Goal: Find specific page/section: Find specific page/section

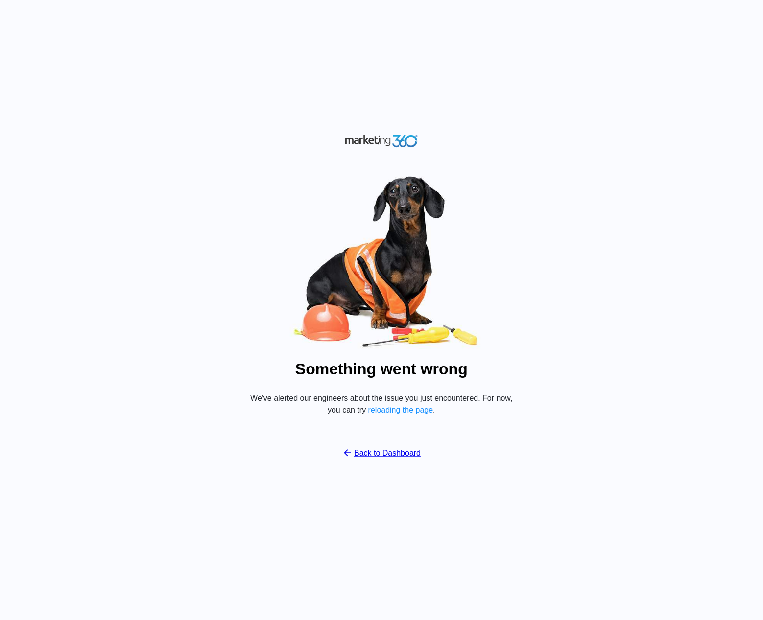
click at [592, 105] on div "Something went wrong We've alerted our engineers about the issue you just encou…" at bounding box center [381, 310] width 763 height 620
click at [572, 129] on div "Something went wrong We've alerted our engineers about the issue you just encou…" at bounding box center [381, 310] width 763 height 620
click at [253, 280] on img at bounding box center [381, 261] width 294 height 183
click at [296, 252] on img at bounding box center [381, 261] width 294 height 183
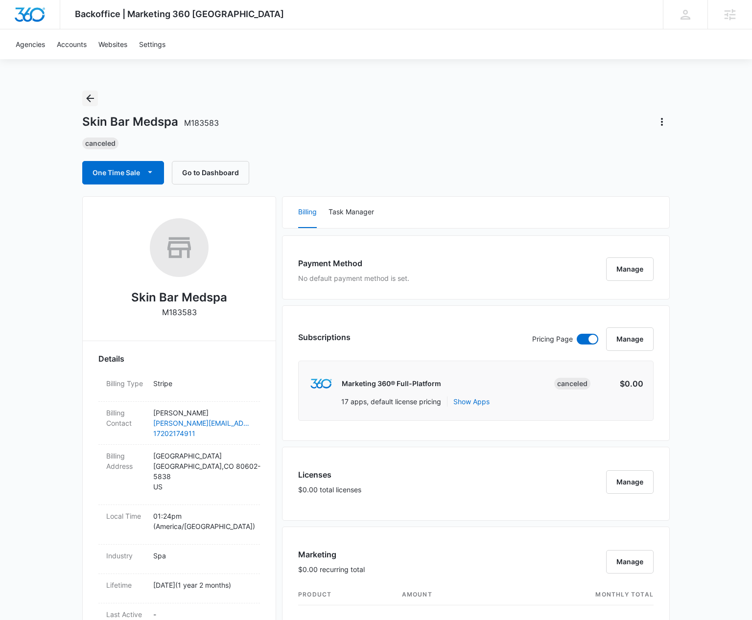
click at [90, 95] on icon "Back" at bounding box center [90, 98] width 8 height 8
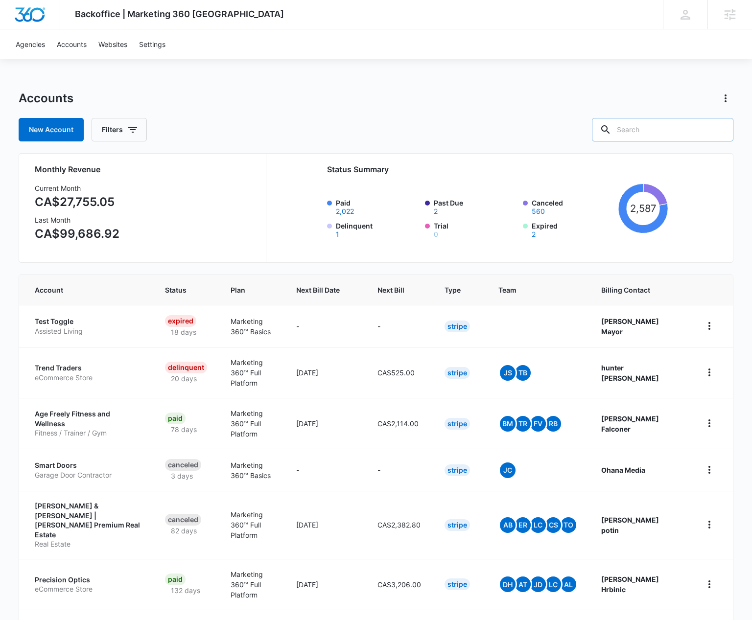
click at [664, 133] on input "text" at bounding box center [662, 129] width 141 height 23
paste input "M333982"
type input "M333982"
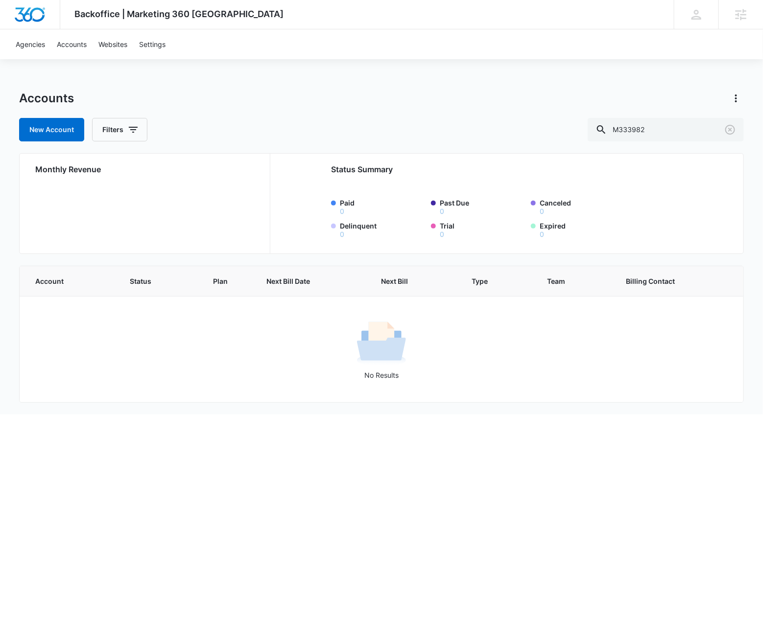
click at [490, 72] on div "Backoffice | Marketing 360 Canada Apps Settings KW Kait Weagraff kaitlyn.weagra…" at bounding box center [381, 207] width 763 height 415
click at [685, 131] on input "M333982" at bounding box center [665, 129] width 156 height 23
click at [126, 119] on button "Filters" at bounding box center [119, 129] width 55 height 23
click at [204, 164] on icon "Show Agency filters" at bounding box center [210, 166] width 12 height 12
click at [164, 199] on label "Search All Agencies" at bounding box center [161, 198] width 113 height 10
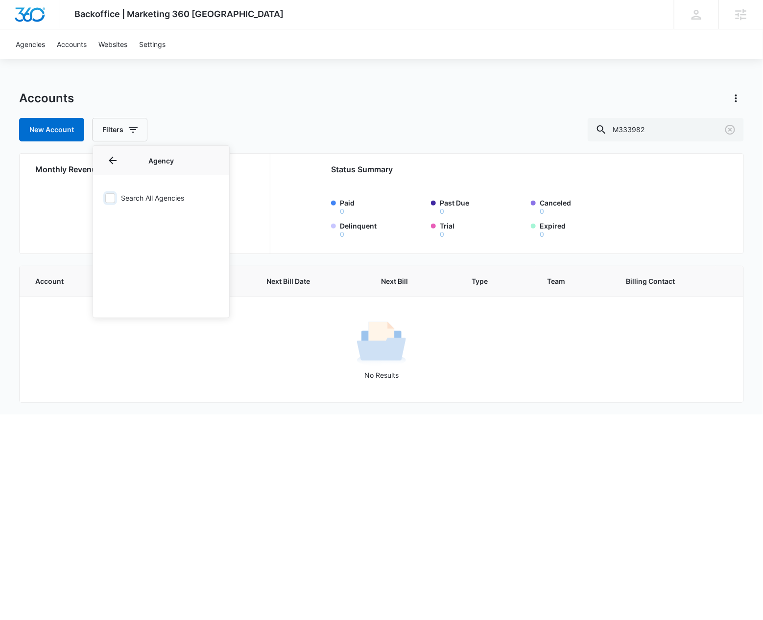
click at [105, 198] on input "Search All Agencies" at bounding box center [105, 198] width 0 height 0
checkbox input "true"
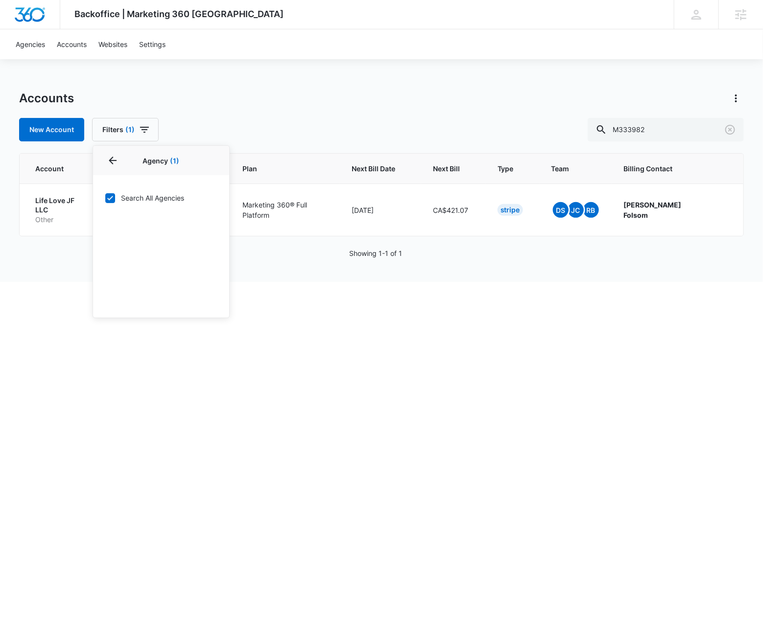
click at [322, 103] on div "Accounts" at bounding box center [381, 99] width 724 height 16
click at [75, 204] on p "Life Love JF LLC" at bounding box center [61, 205] width 52 height 19
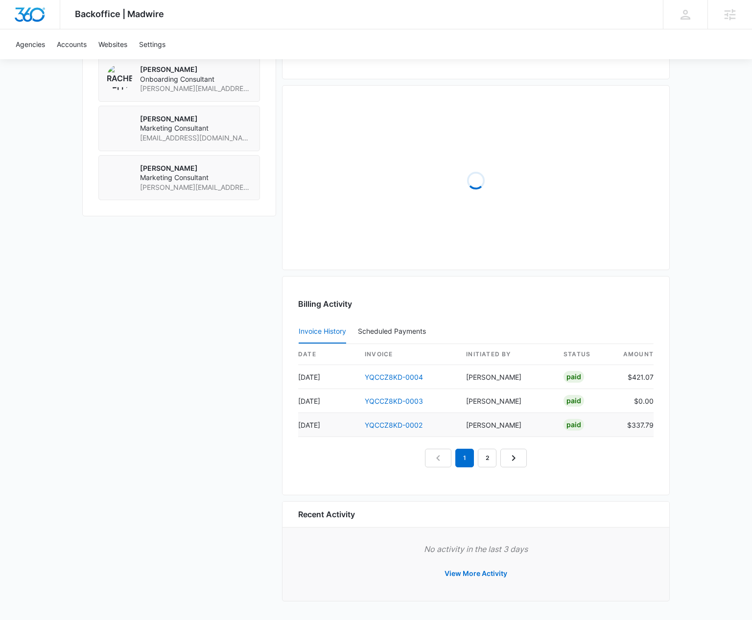
scroll to position [758, 0]
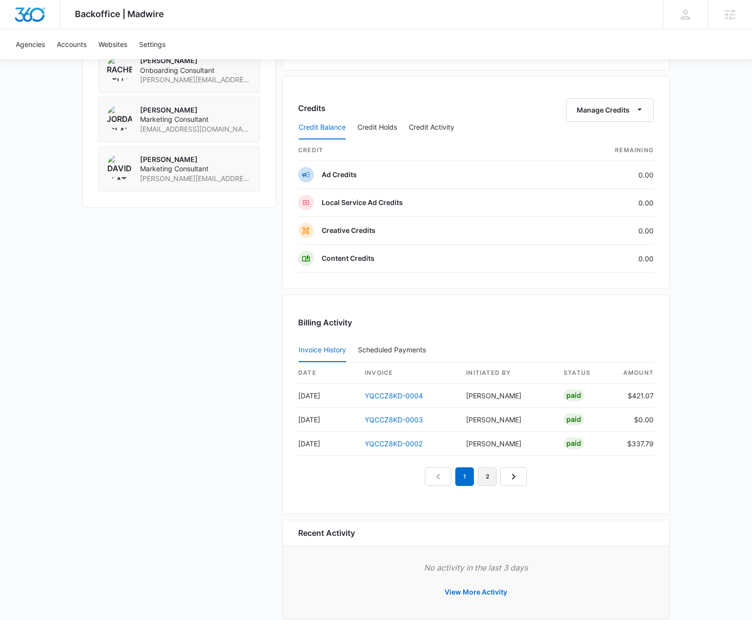
click at [486, 484] on link "2" at bounding box center [487, 476] width 19 height 19
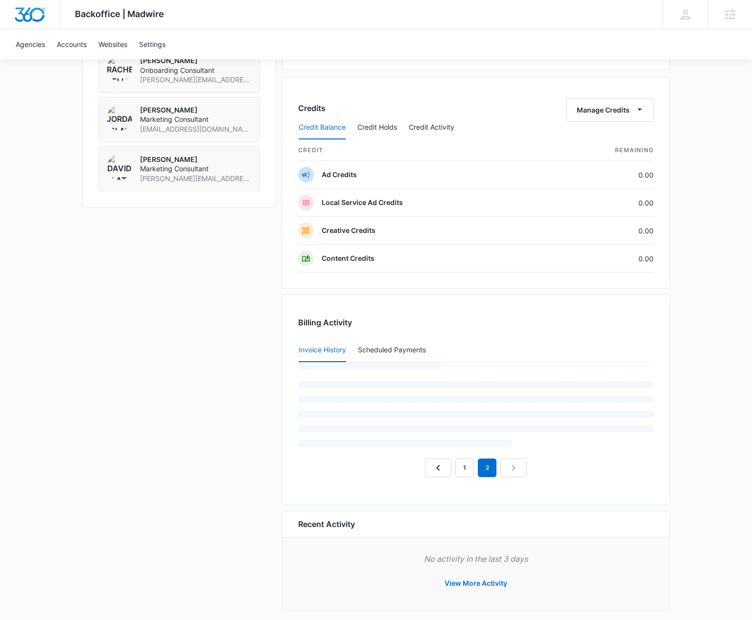
scroll to position [736, 0]
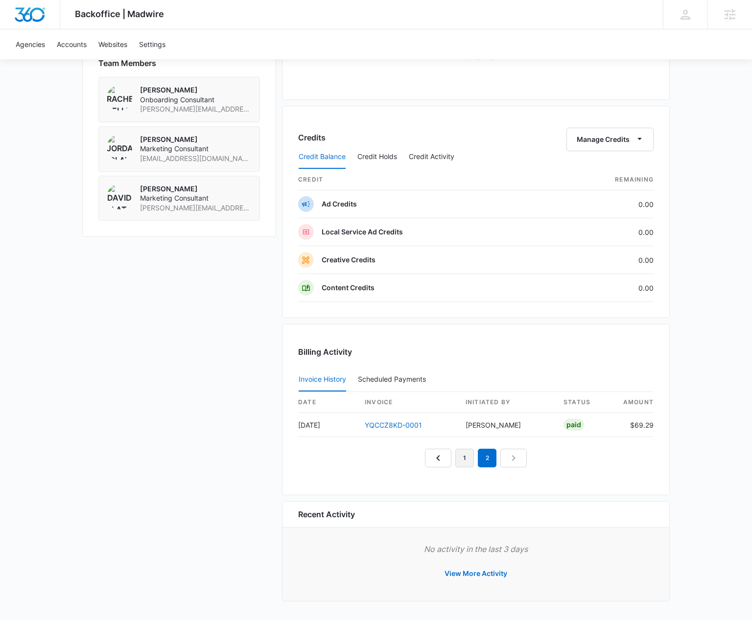
click at [462, 458] on link "1" at bounding box center [464, 458] width 19 height 19
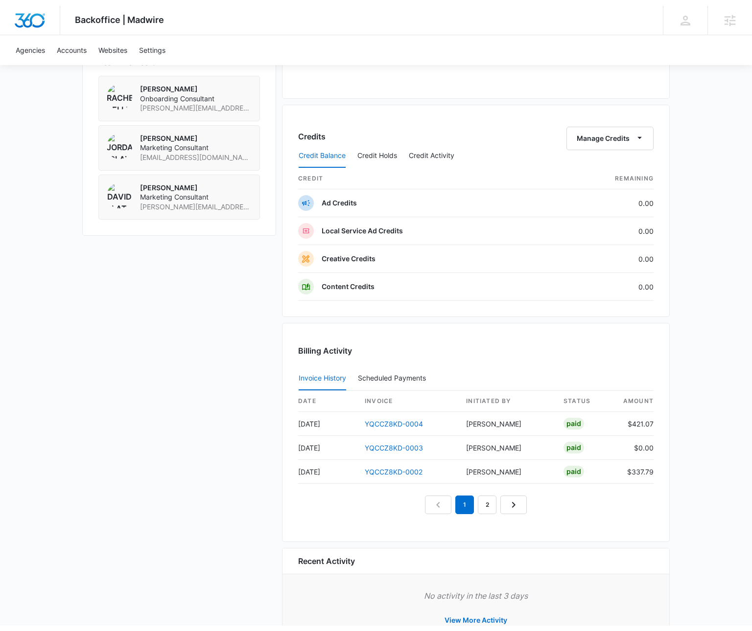
scroll to position [0, 0]
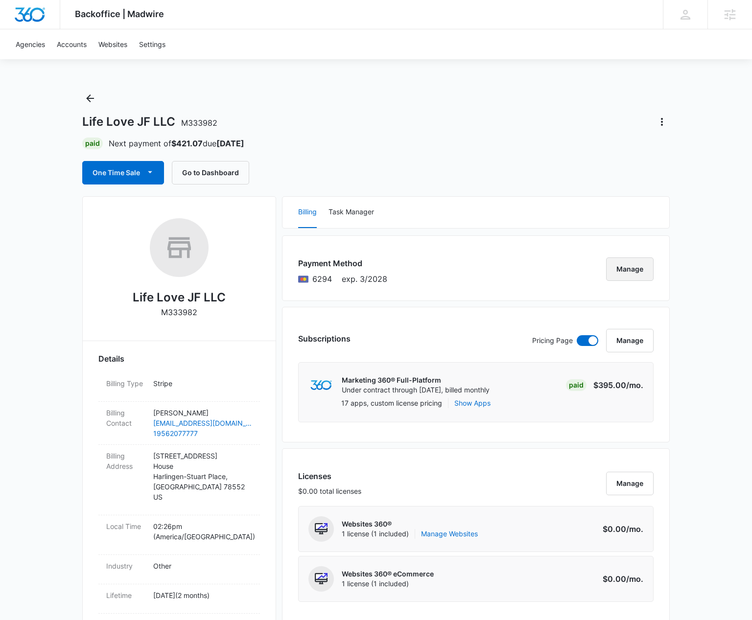
click at [640, 270] on button "Manage" at bounding box center [629, 268] width 47 height 23
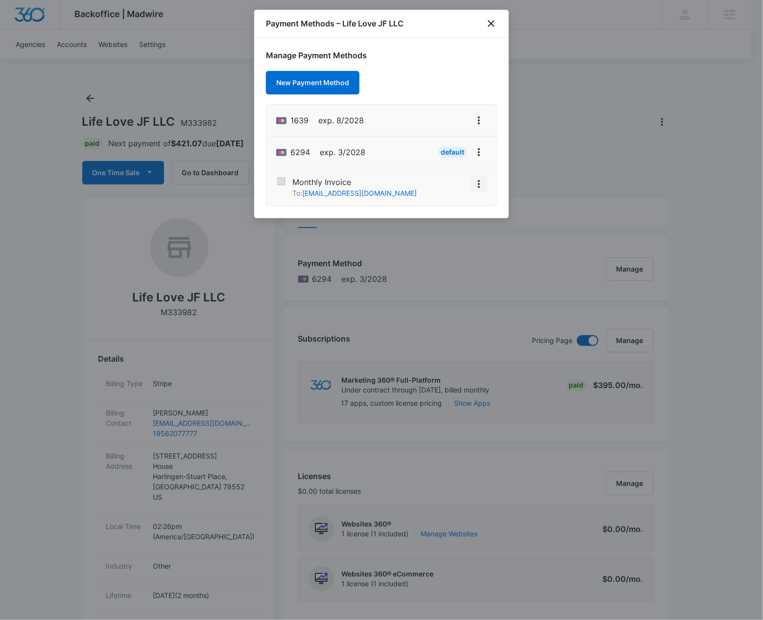
click at [476, 187] on icon "View More" at bounding box center [479, 184] width 12 height 12
click at [457, 163] on button "Activate" at bounding box center [455, 156] width 62 height 15
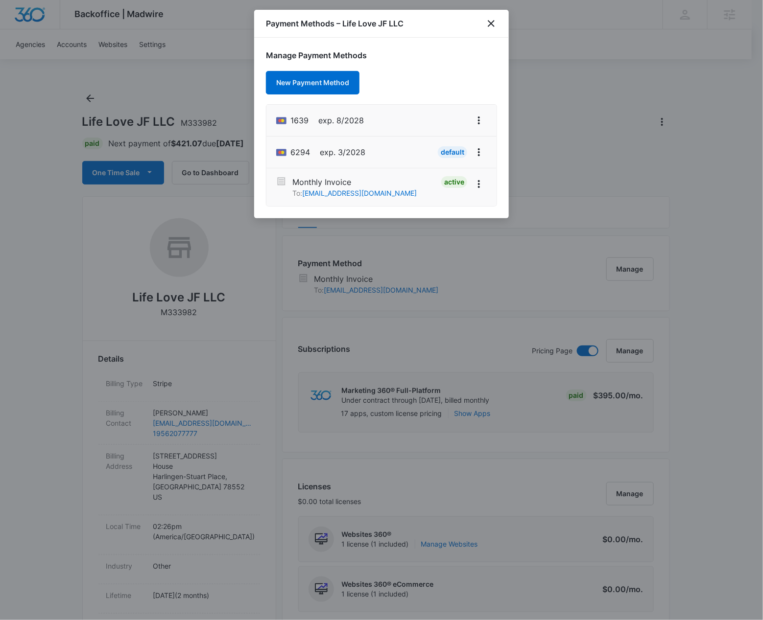
click at [484, 19] on div "Payment Methods – Life Love JF LLC" at bounding box center [381, 24] width 255 height 28
click at [488, 25] on icon "close" at bounding box center [491, 23] width 7 height 7
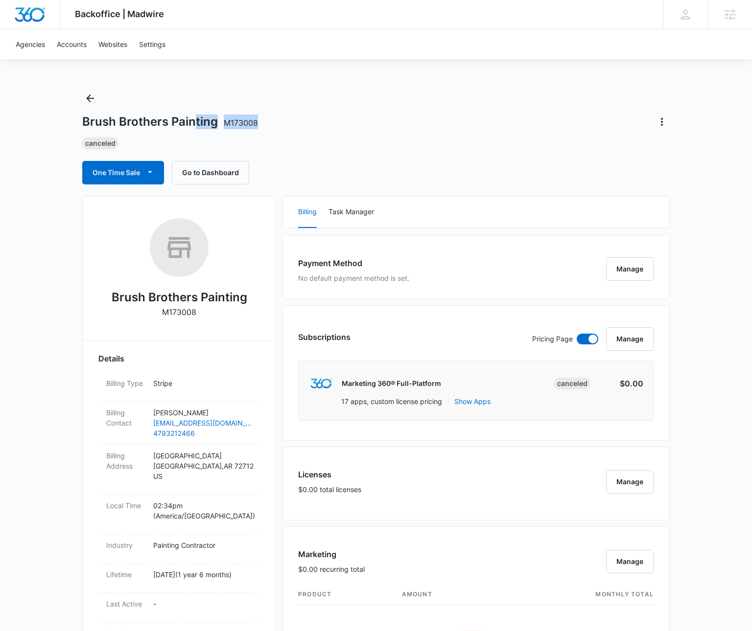
drag, startPoint x: 194, startPoint y: 120, endPoint x: 290, endPoint y: 122, distance: 95.5
click at [290, 122] on div "Brush Brothers Painting M173008" at bounding box center [375, 122] width 587 height 16
click at [302, 122] on div "Brush Brothers Painting M173008" at bounding box center [375, 122] width 587 height 16
drag, startPoint x: 265, startPoint y: 124, endPoint x: 61, endPoint y: 124, distance: 204.6
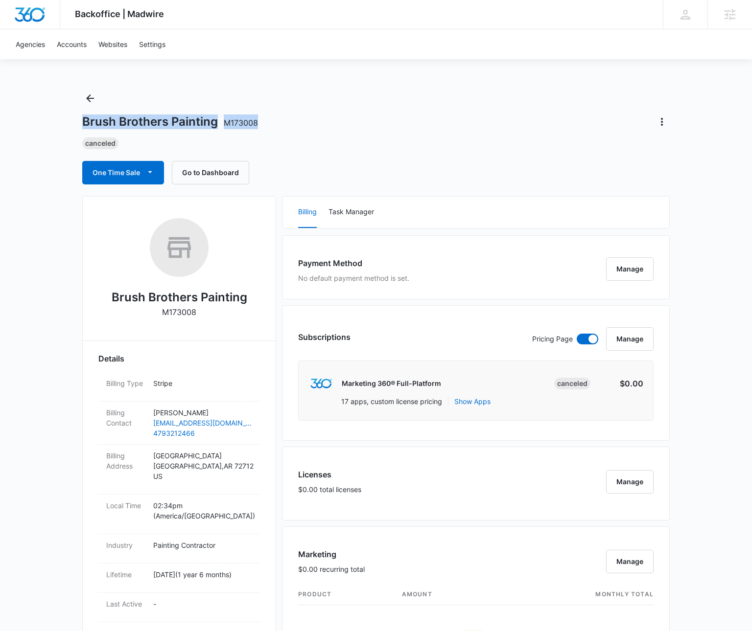
drag, startPoint x: 66, startPoint y: 120, endPoint x: 273, endPoint y: 119, distance: 207.0
click at [273, 119] on div "Brush Brothers Painting M173008" at bounding box center [375, 122] width 587 height 16
drag, startPoint x: 258, startPoint y: 123, endPoint x: 83, endPoint y: 125, distance: 174.7
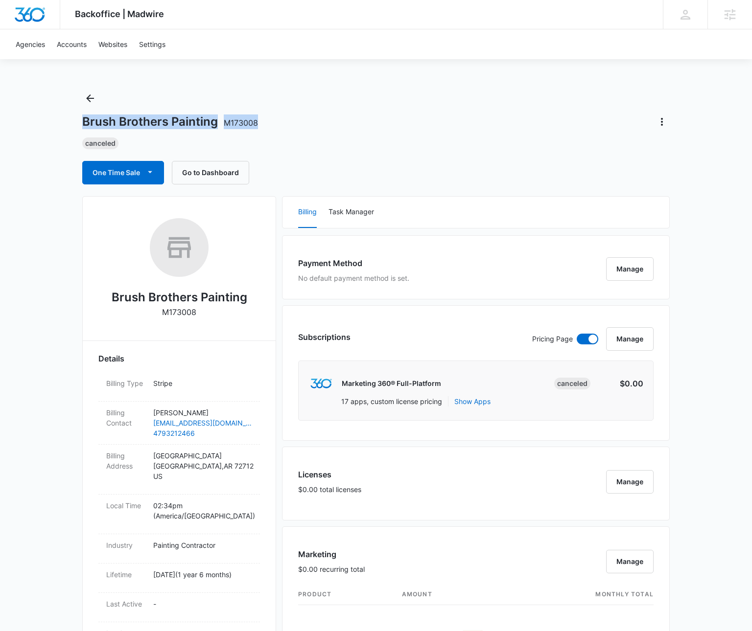
click at [83, 125] on div "Brush Brothers Painting M173008" at bounding box center [375, 122] width 587 height 16
drag, startPoint x: 73, startPoint y: 126, endPoint x: 279, endPoint y: 122, distance: 205.1
click at [295, 124] on div "Brush Brothers Painting M173008" at bounding box center [375, 122] width 587 height 16
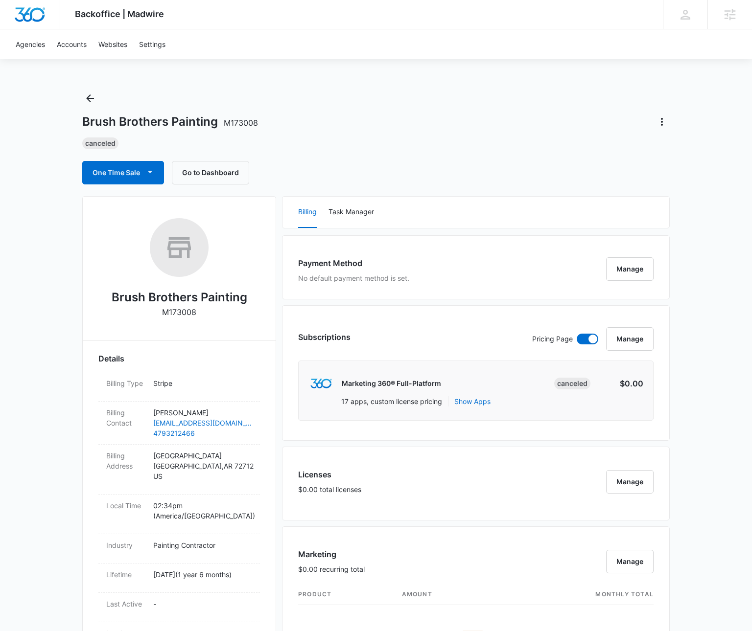
click at [173, 312] on p "M173008" at bounding box center [179, 312] width 34 height 12
copy p "M173008"
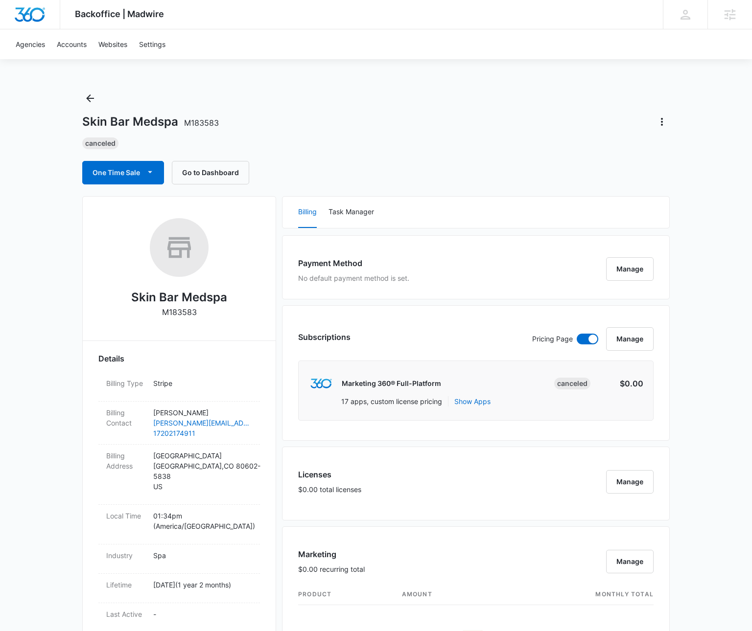
click at [177, 309] on p "M183583" at bounding box center [179, 312] width 35 height 12
copy p "M183583"
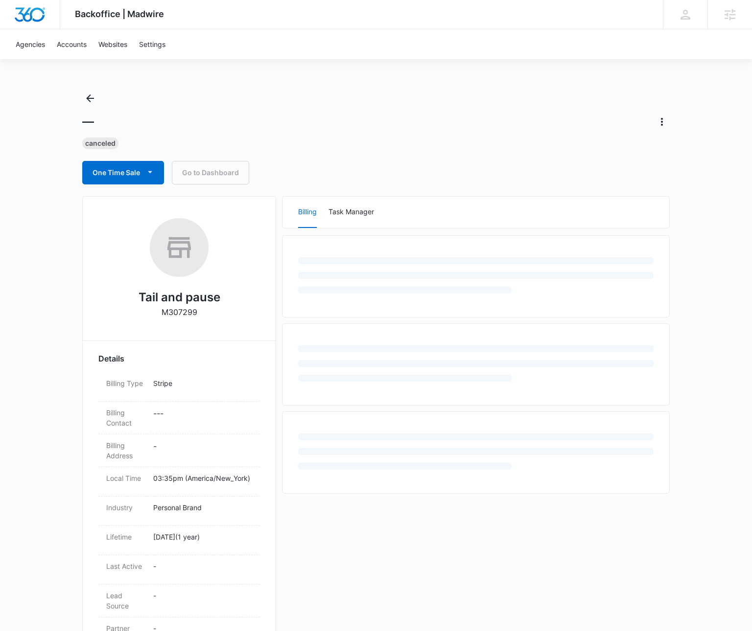
click at [199, 331] on div "Tail and pause M307299 Details Billing Type Stripe Billing Contact - - - Billin…" at bounding box center [179, 500] width 194 height 608
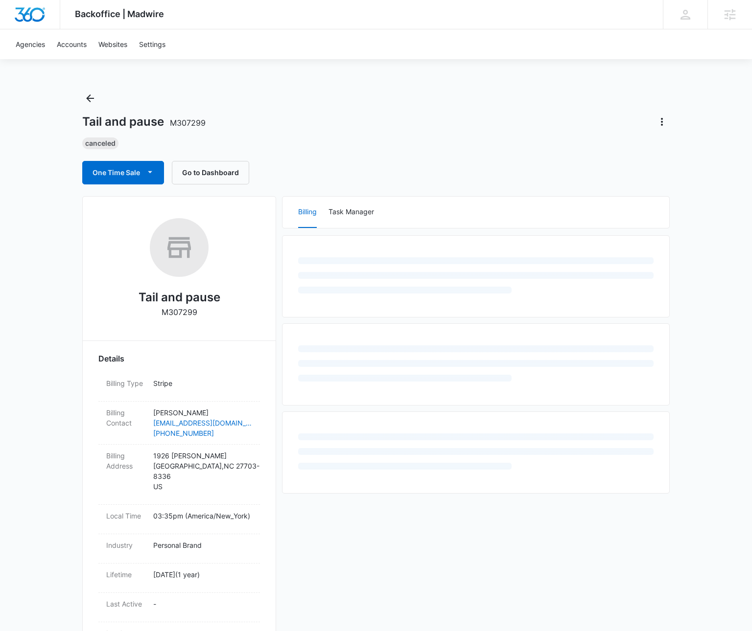
click at [186, 309] on p "M307299" at bounding box center [180, 312] width 36 height 12
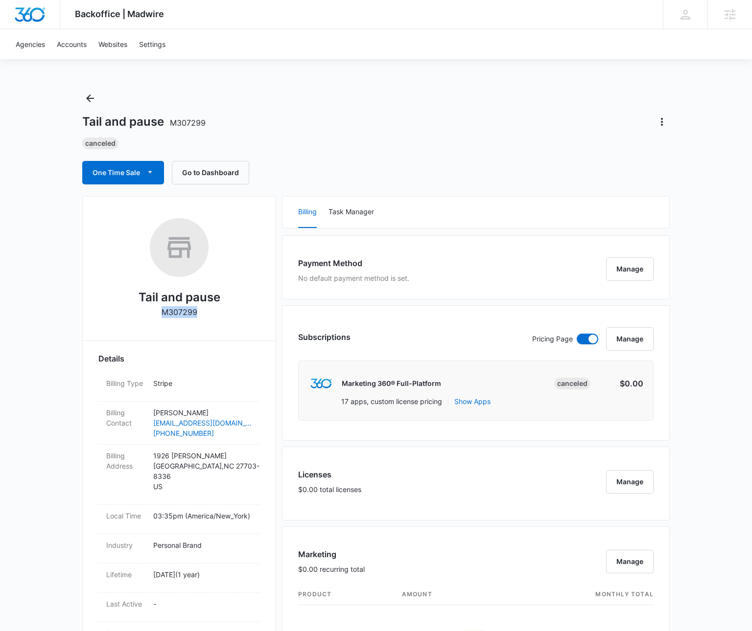
copy p "M307299"
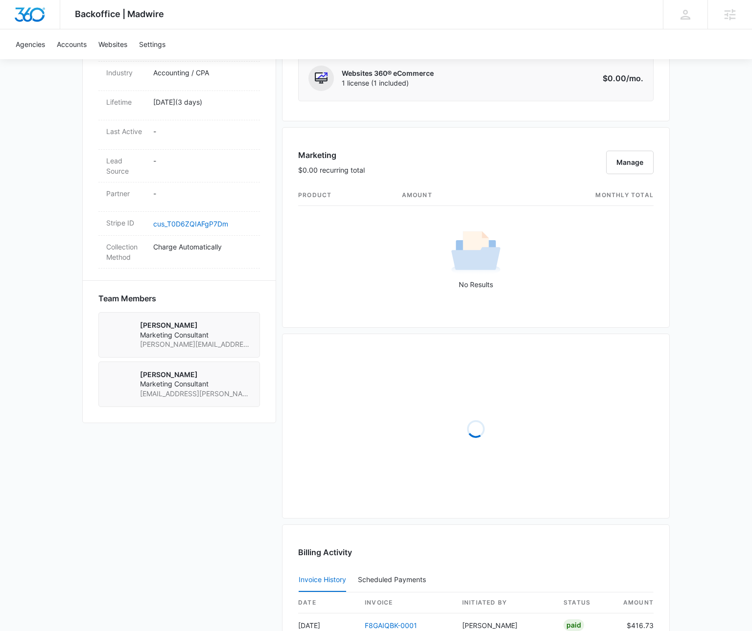
scroll to position [680, 0]
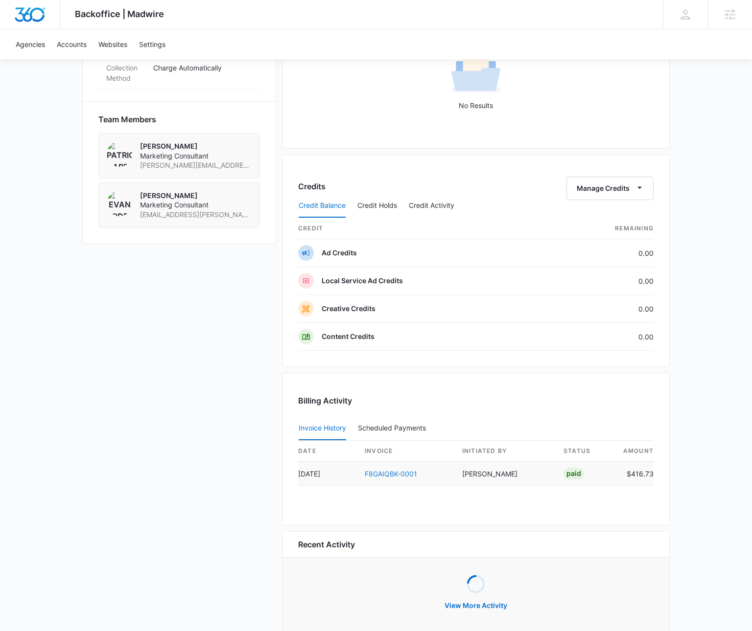
click at [391, 478] on link "F8GAIQBK-0001" at bounding box center [391, 474] width 52 height 8
